Goal: Task Accomplishment & Management: Manage account settings

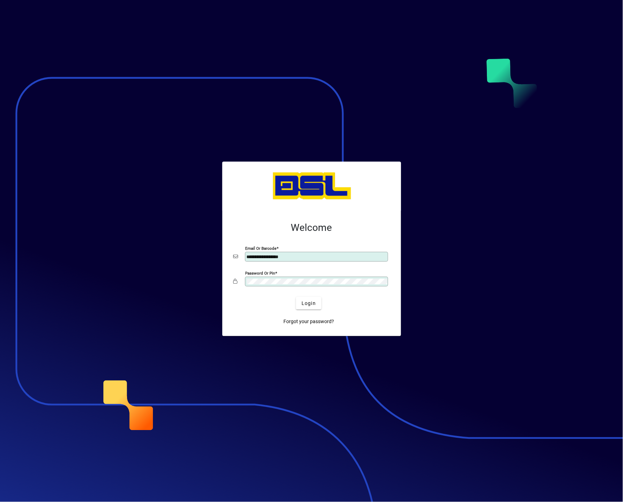
type input "**********"
click at [531, 251] on div at bounding box center [311, 251] width 623 height 502
